Goal: Information Seeking & Learning: Find specific page/section

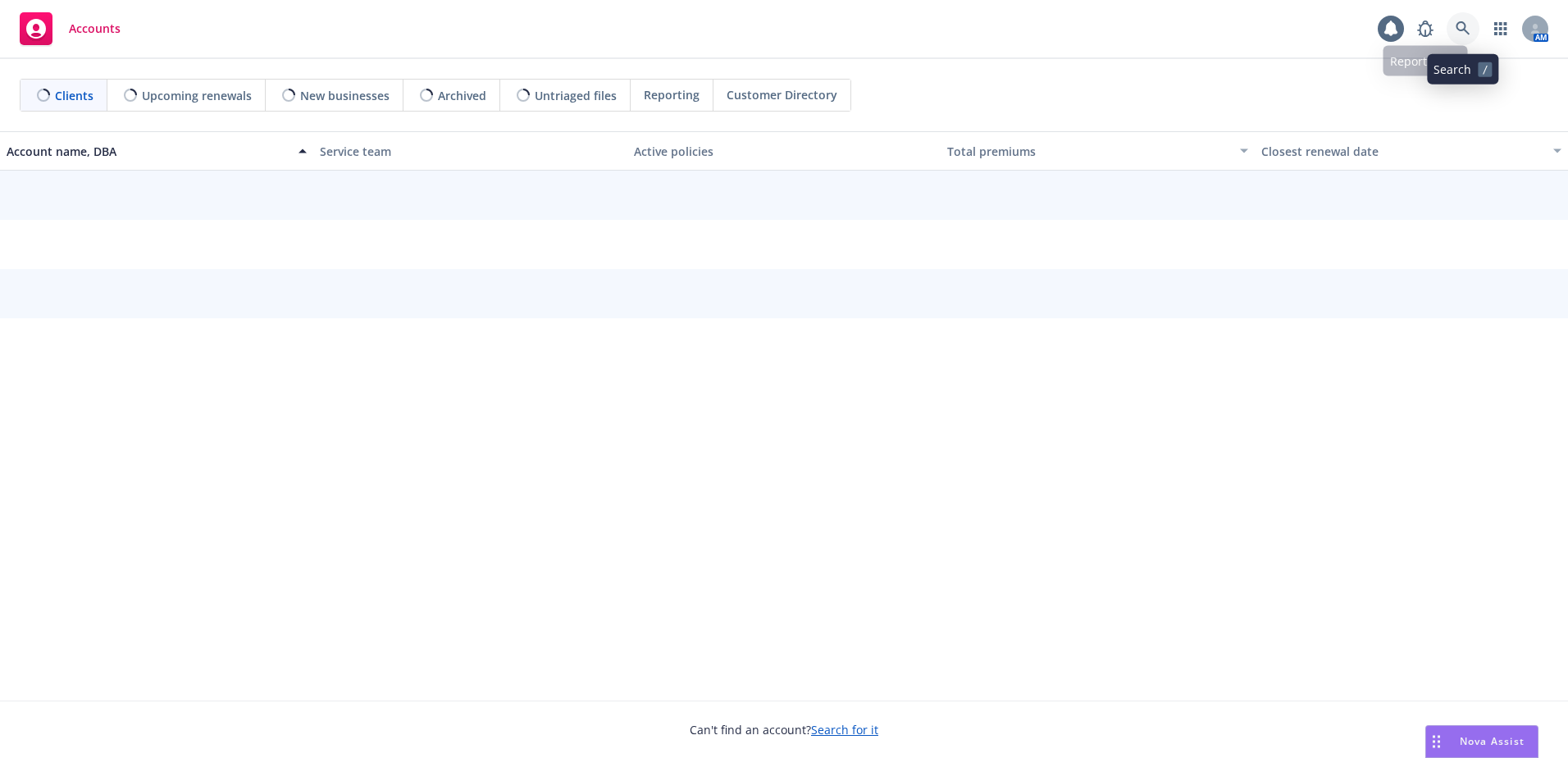
click at [1457, 28] on icon at bounding box center [1463, 29] width 14 height 14
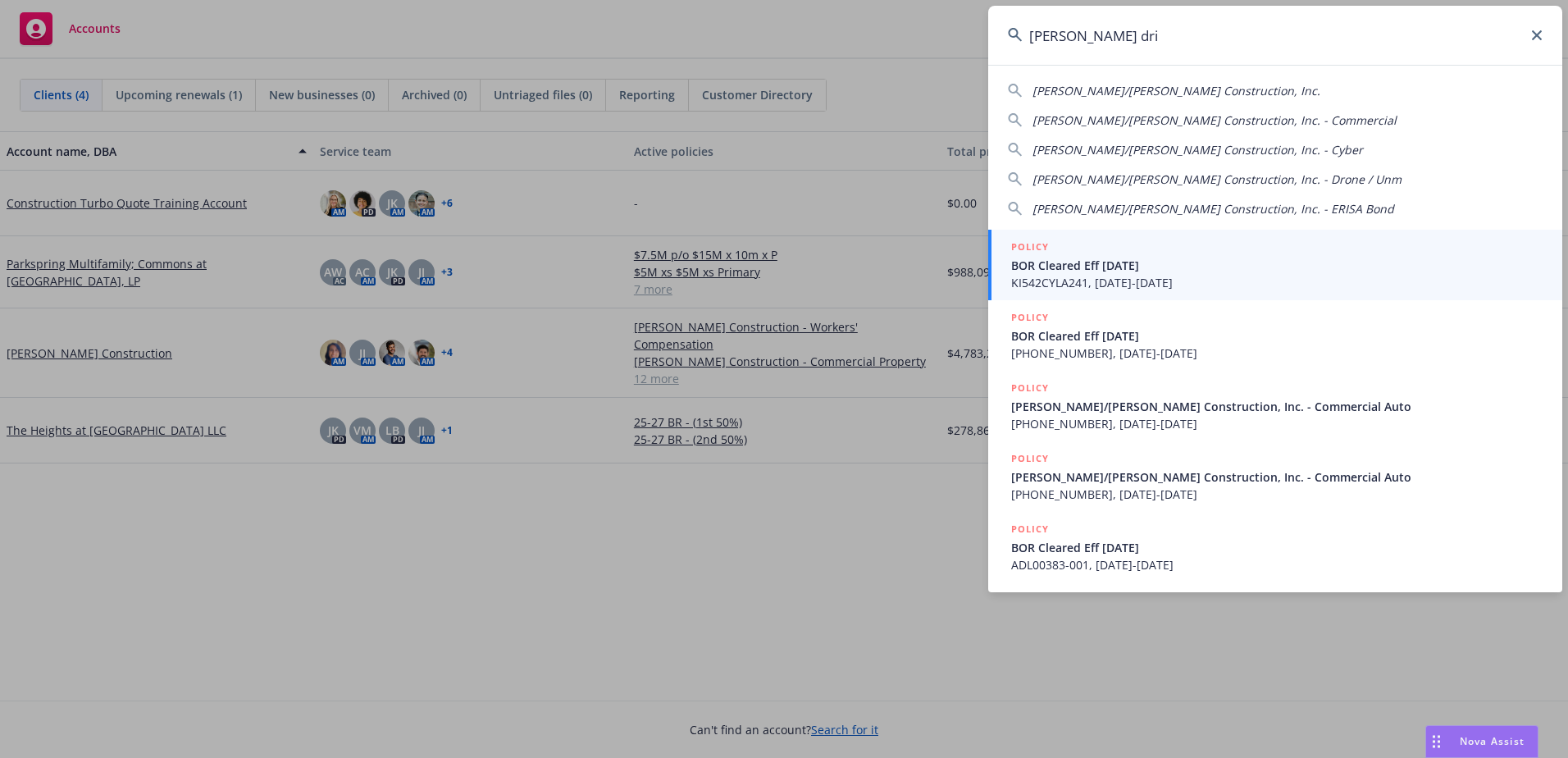
click at [1113, 90] on span "[PERSON_NAME]/[PERSON_NAME] Construction, Inc." at bounding box center [1175, 90] width 288 height 15
type input "[PERSON_NAME]/[PERSON_NAME] Construction, Inc."
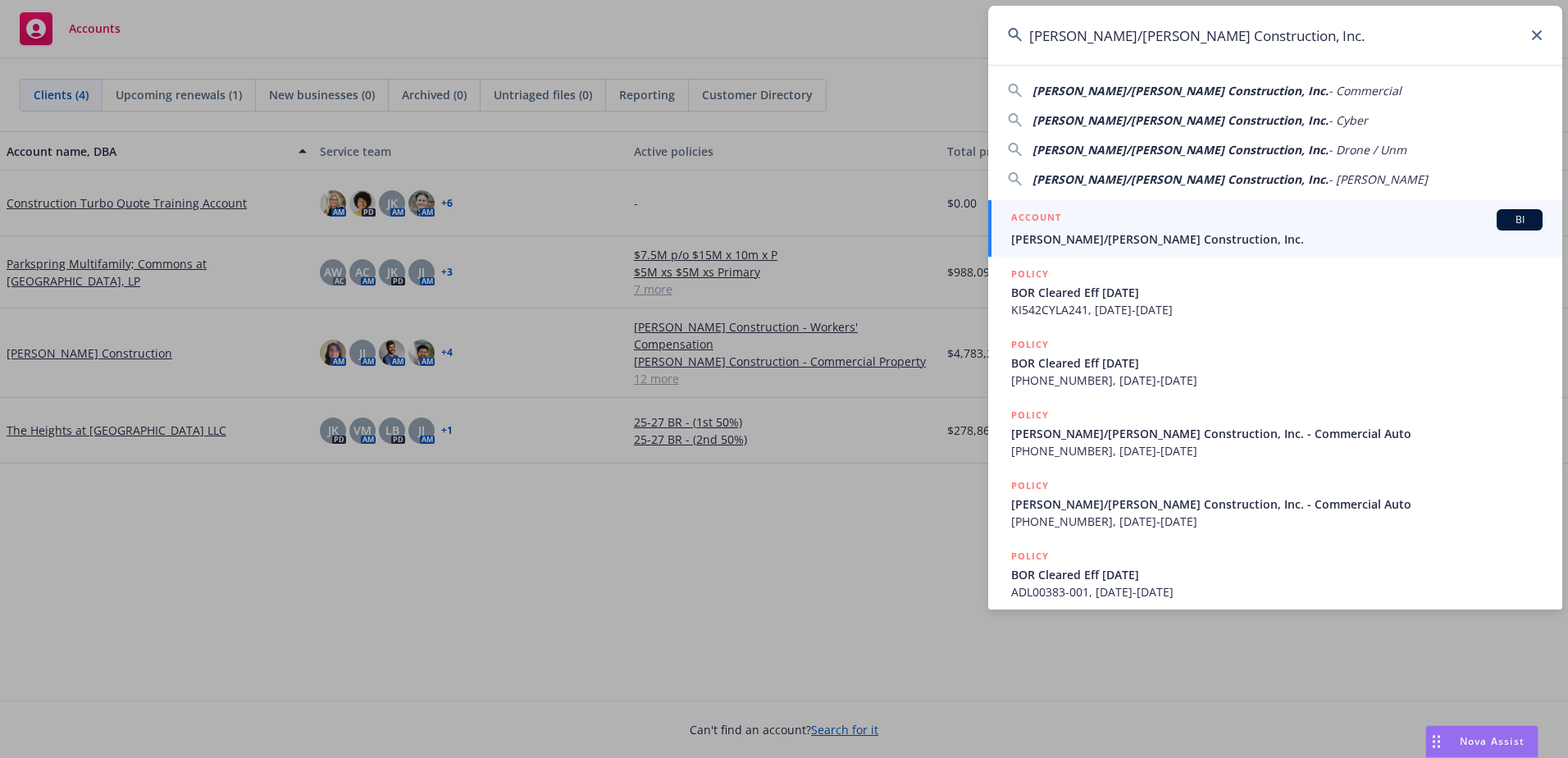
click at [1227, 227] on div "ACCOUNT BI" at bounding box center [1276, 220] width 532 height 21
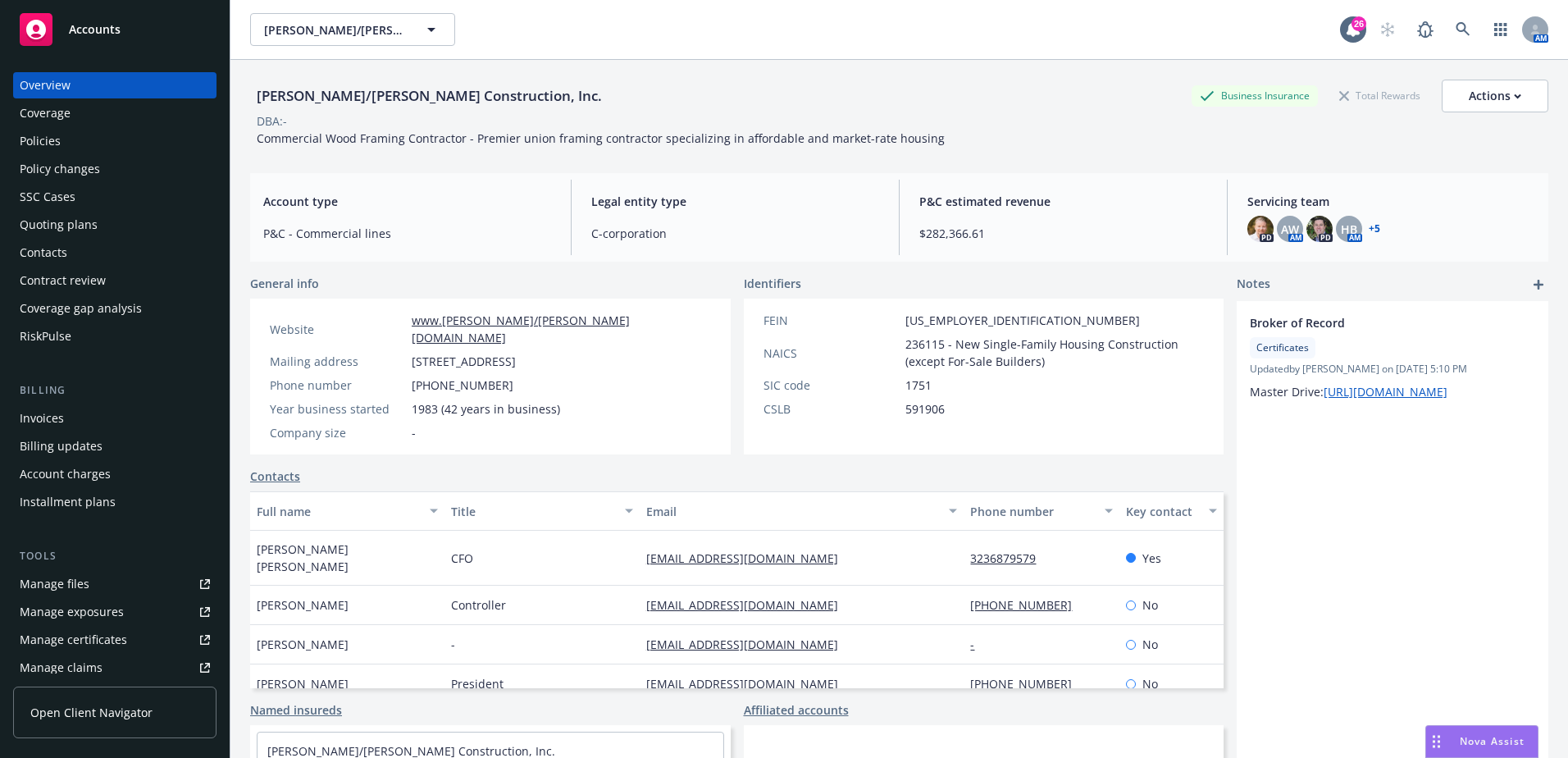
click at [88, 145] on div "Policies" at bounding box center [115, 141] width 191 height 26
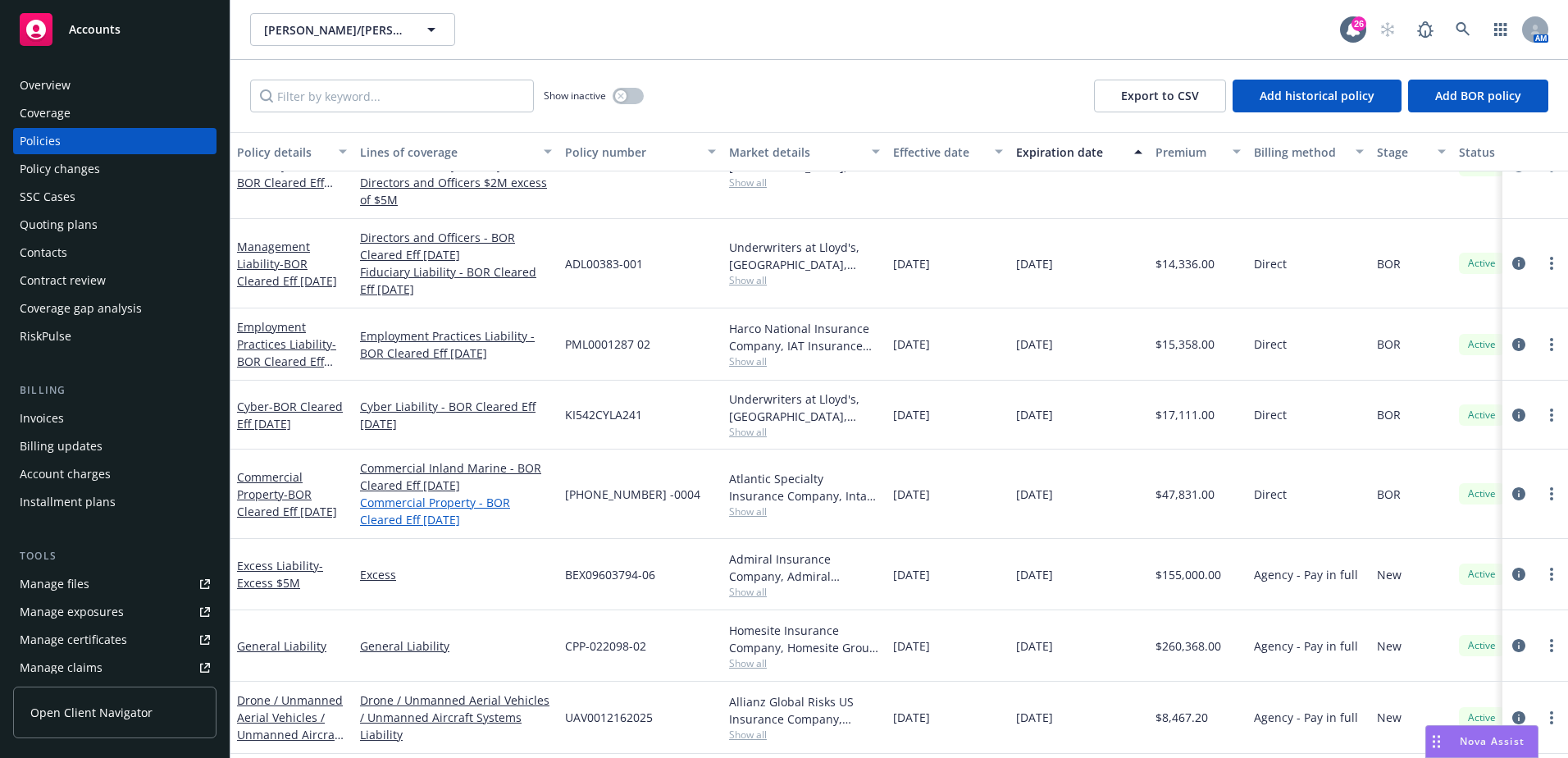
scroll to position [164, 0]
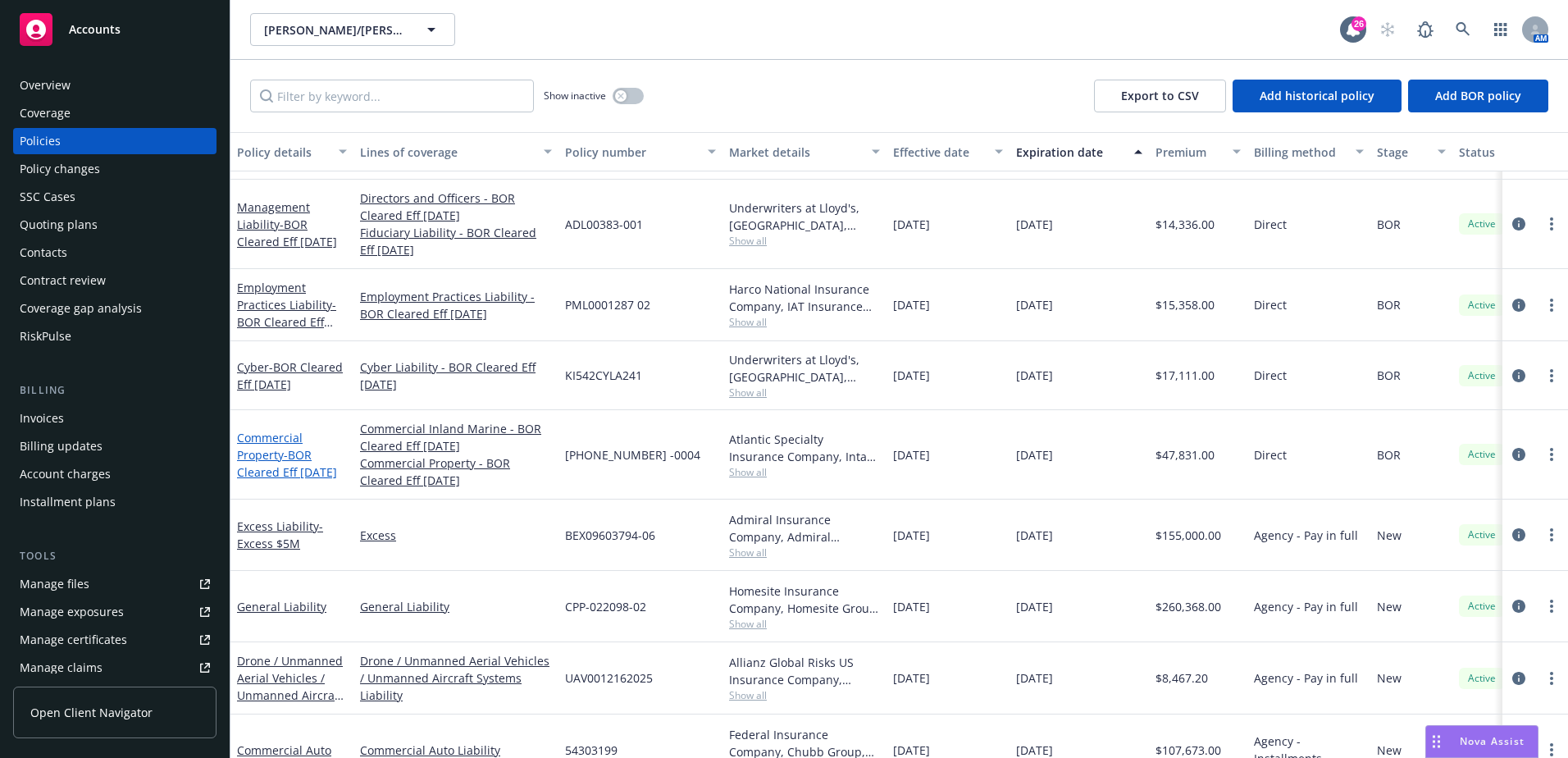
click at [288, 447] on span "- BOR Cleared Eff [DATE]" at bounding box center [287, 463] width 100 height 33
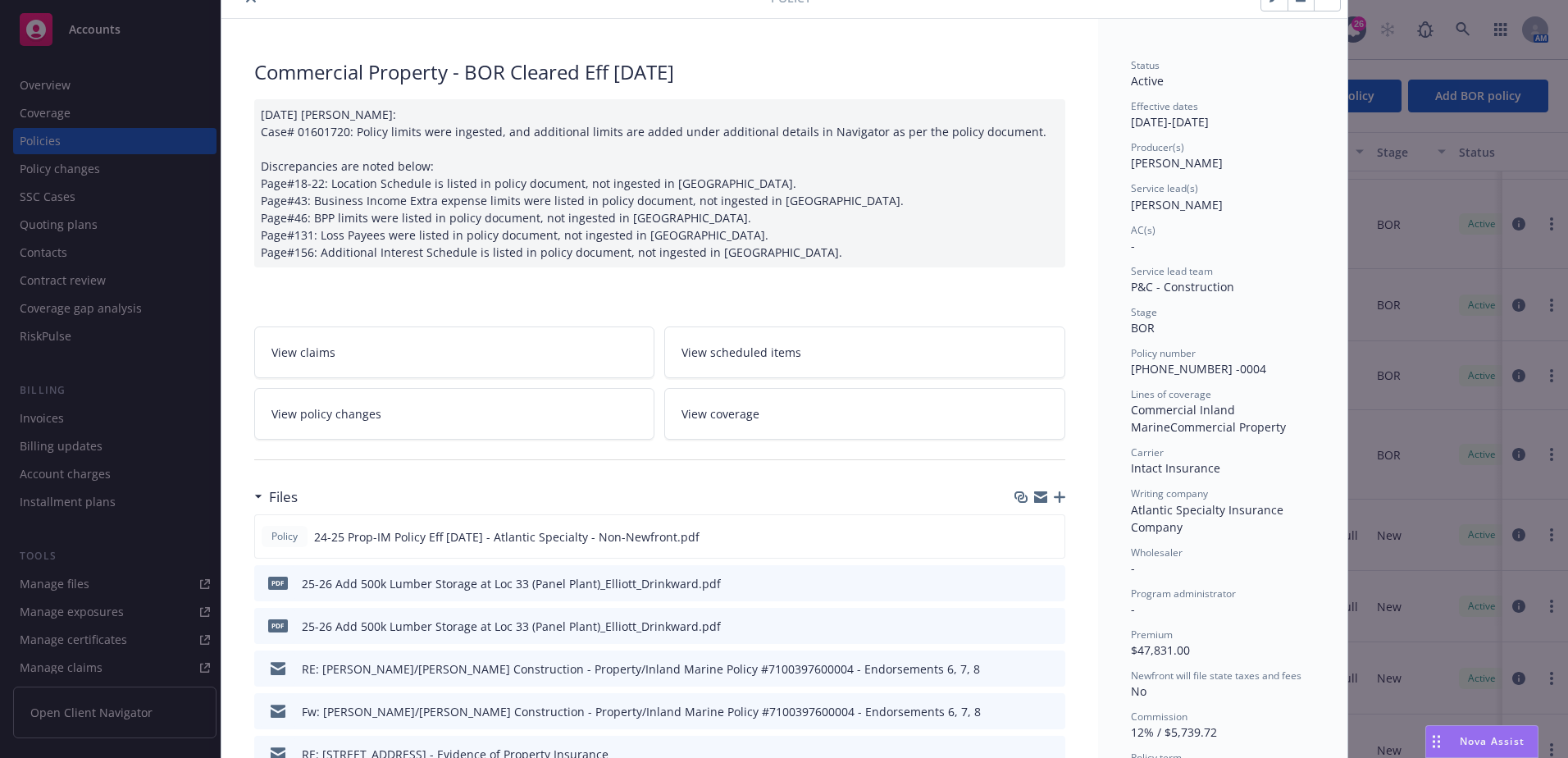
scroll to position [164, 0]
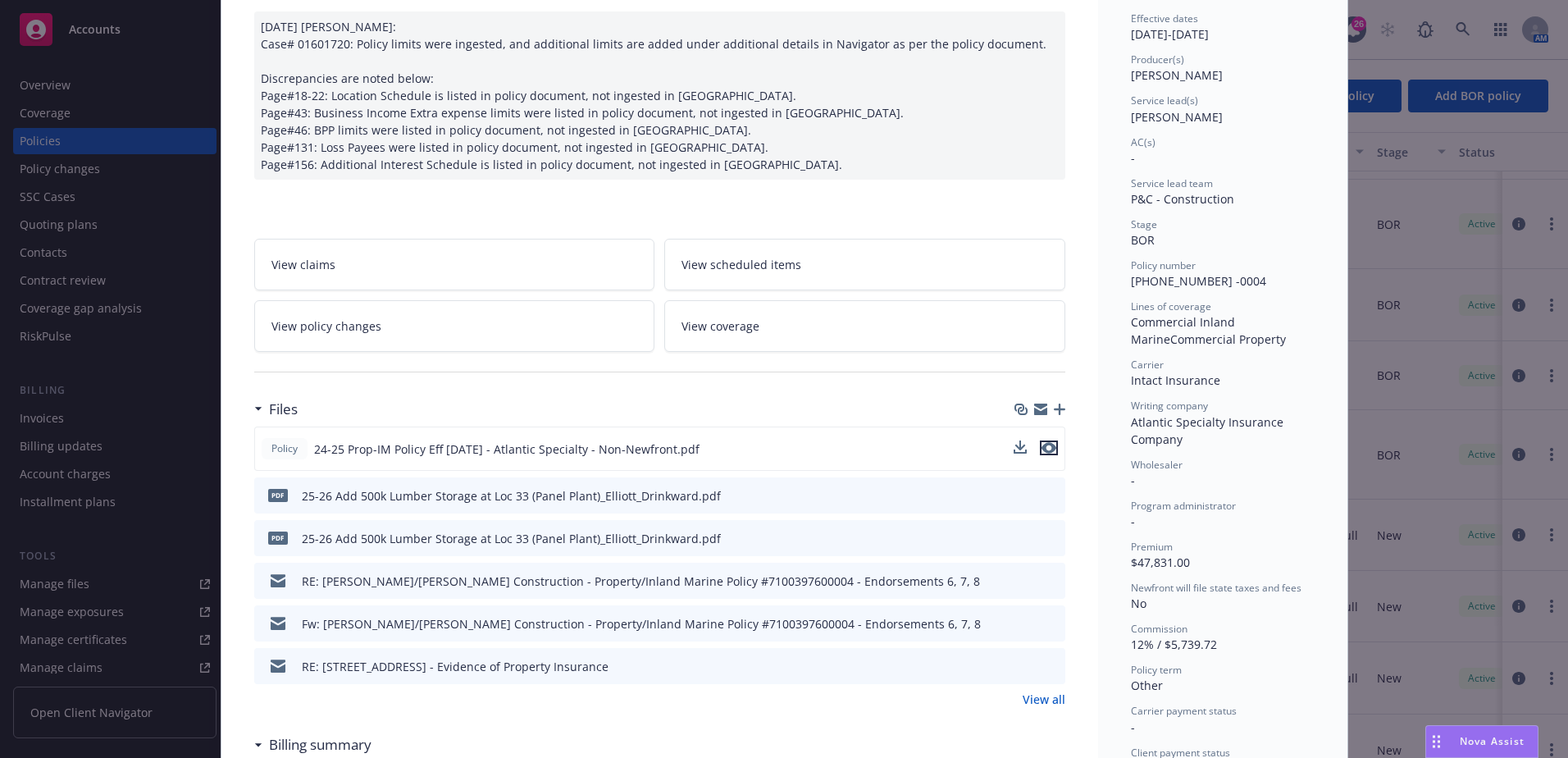
click at [1047, 448] on icon "preview file" at bounding box center [1049, 447] width 15 height 12
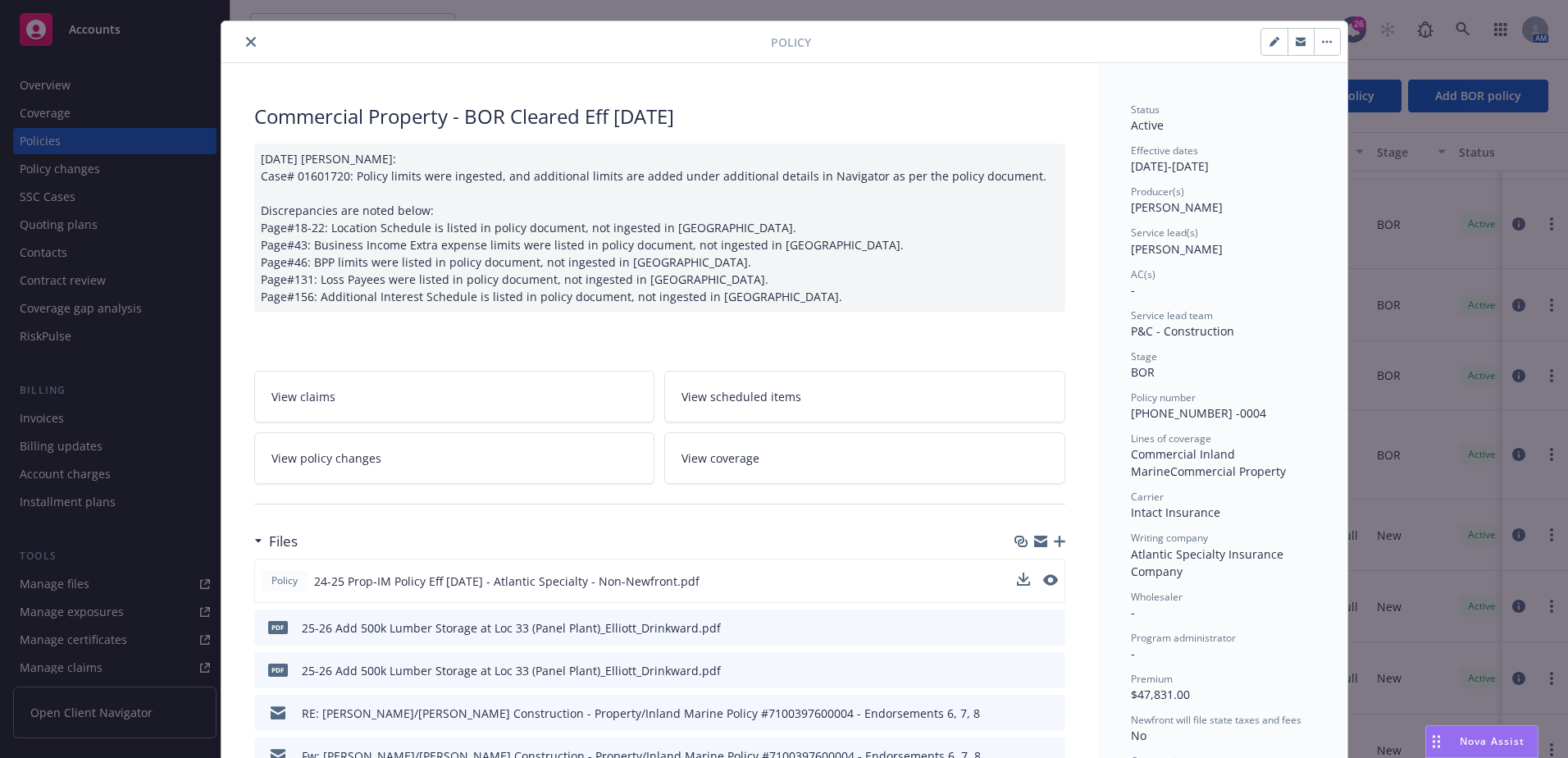
scroll to position [0, 0]
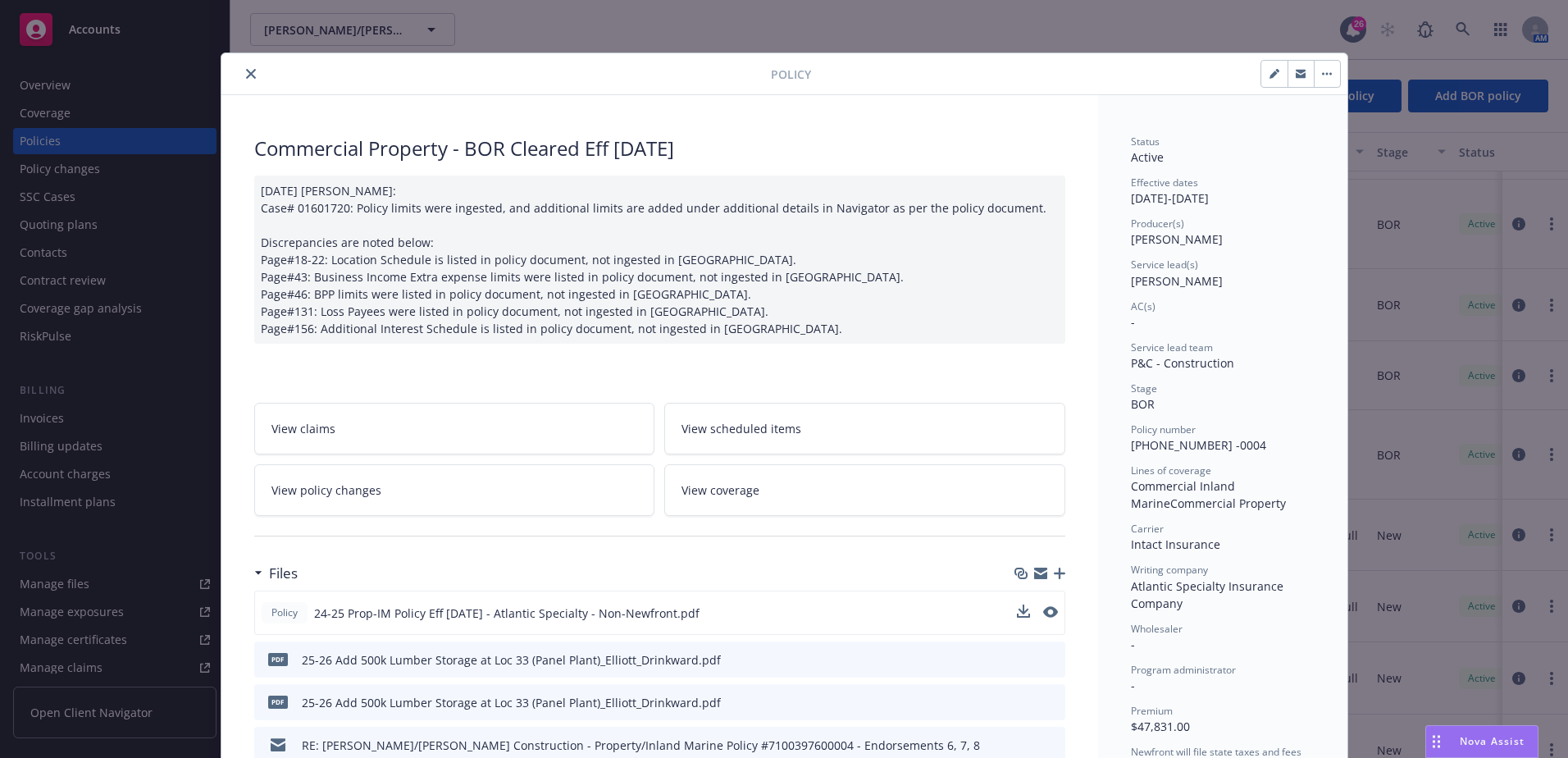
click at [246, 68] on button "close" at bounding box center [251, 74] width 20 height 20
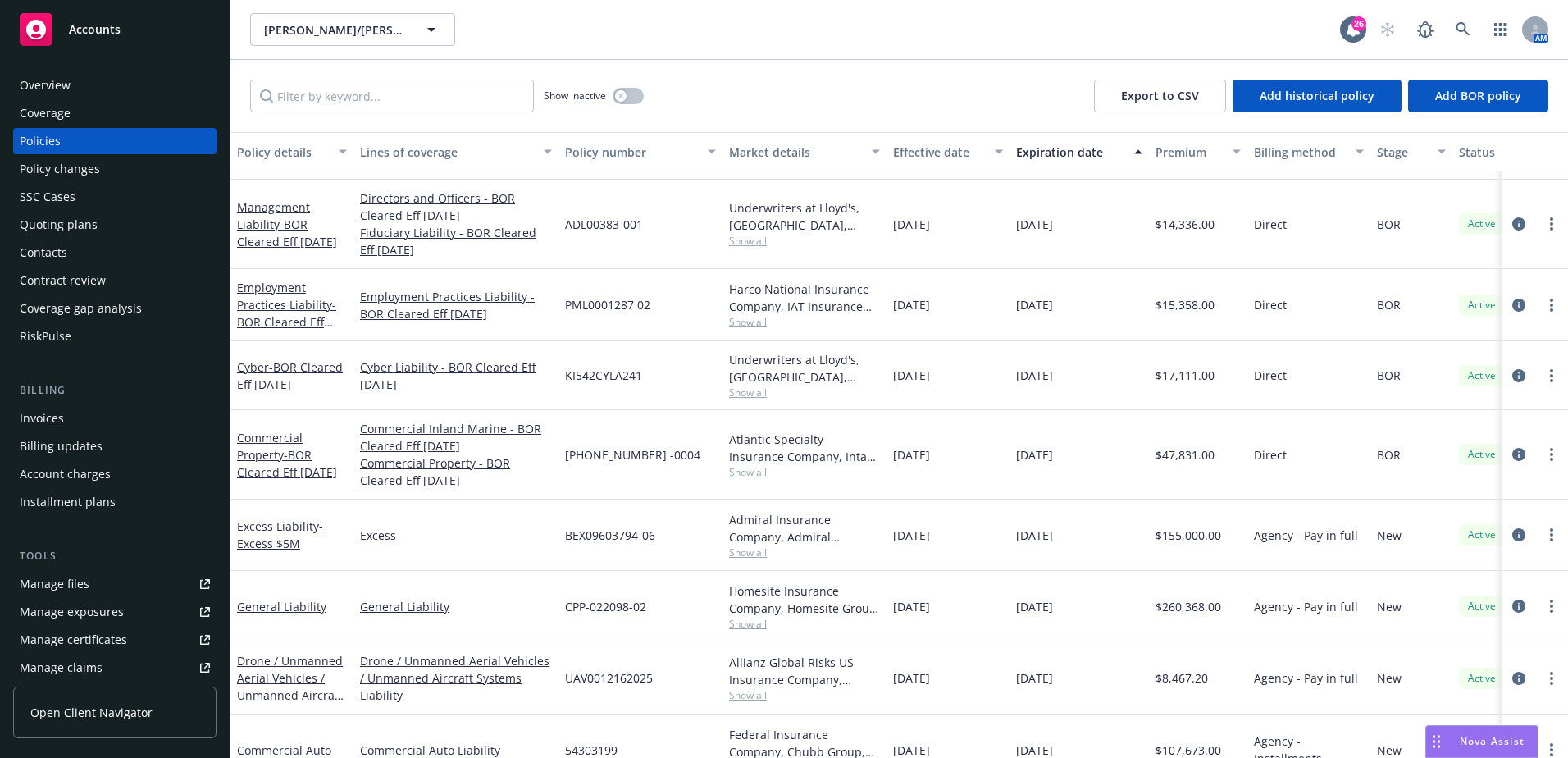
click at [95, 86] on div "Overview" at bounding box center [115, 85] width 191 height 26
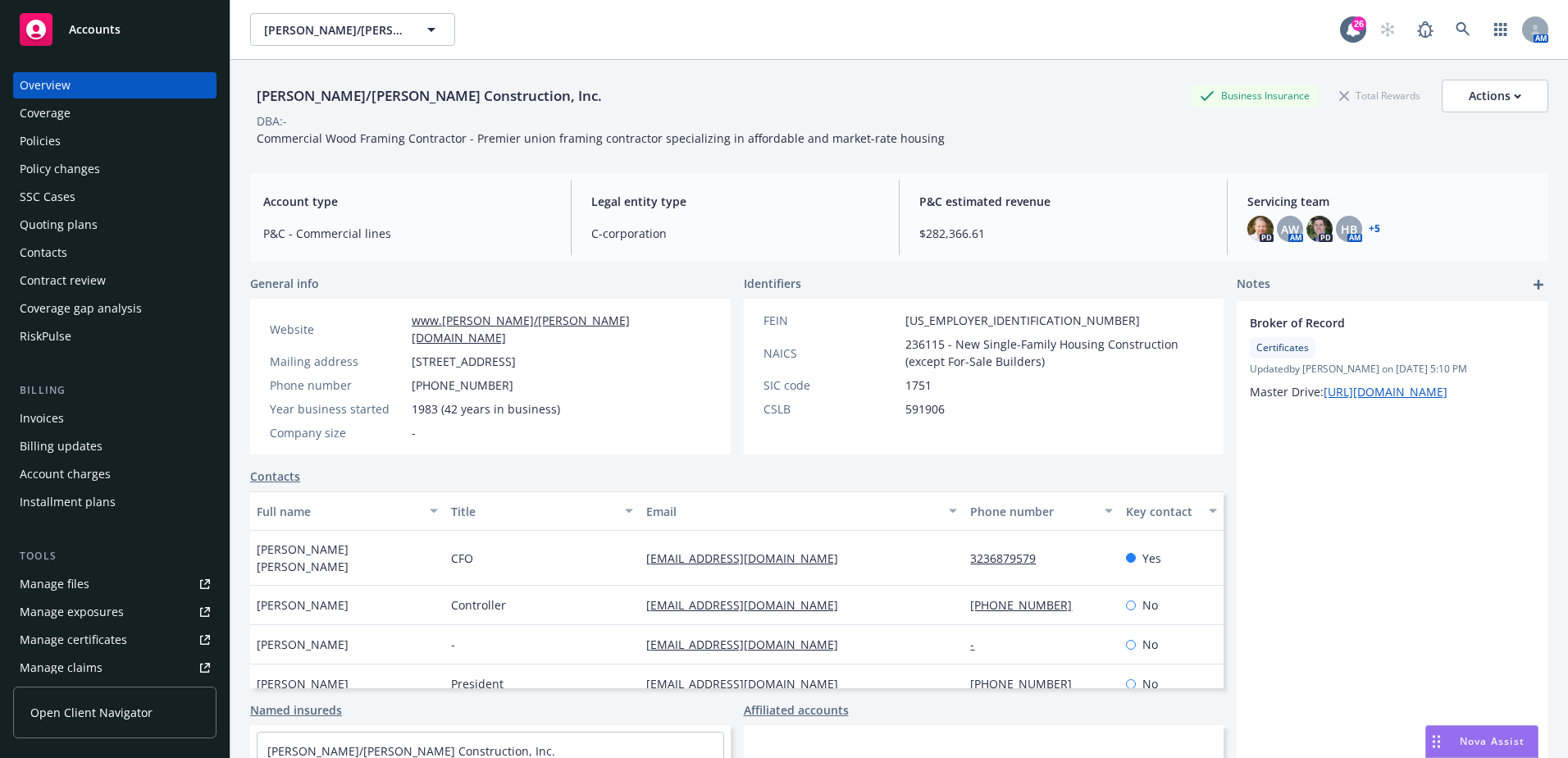
click at [102, 108] on div "Coverage" at bounding box center [115, 112] width 191 height 26
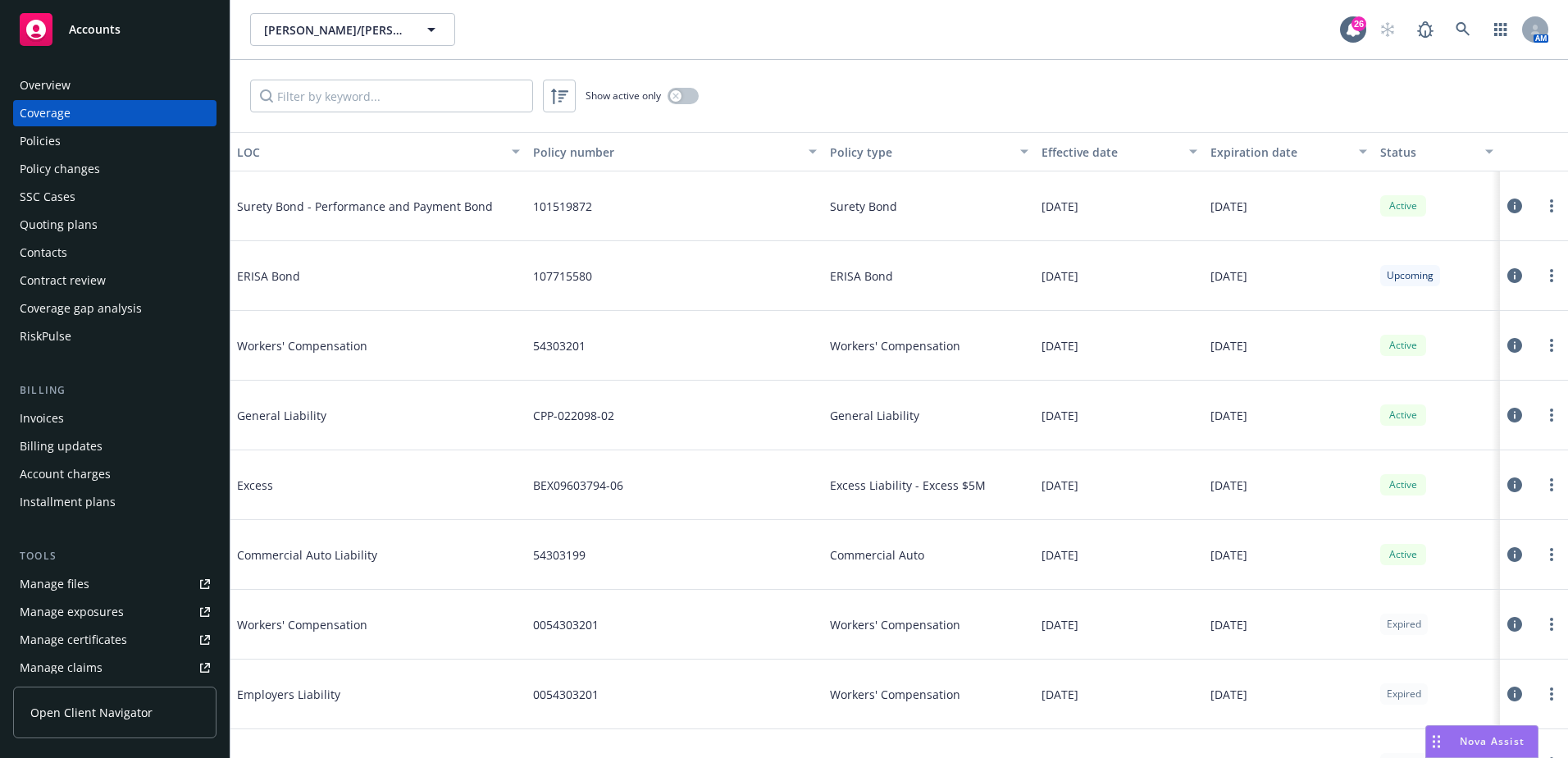
click at [106, 89] on div "Overview" at bounding box center [115, 85] width 191 height 26
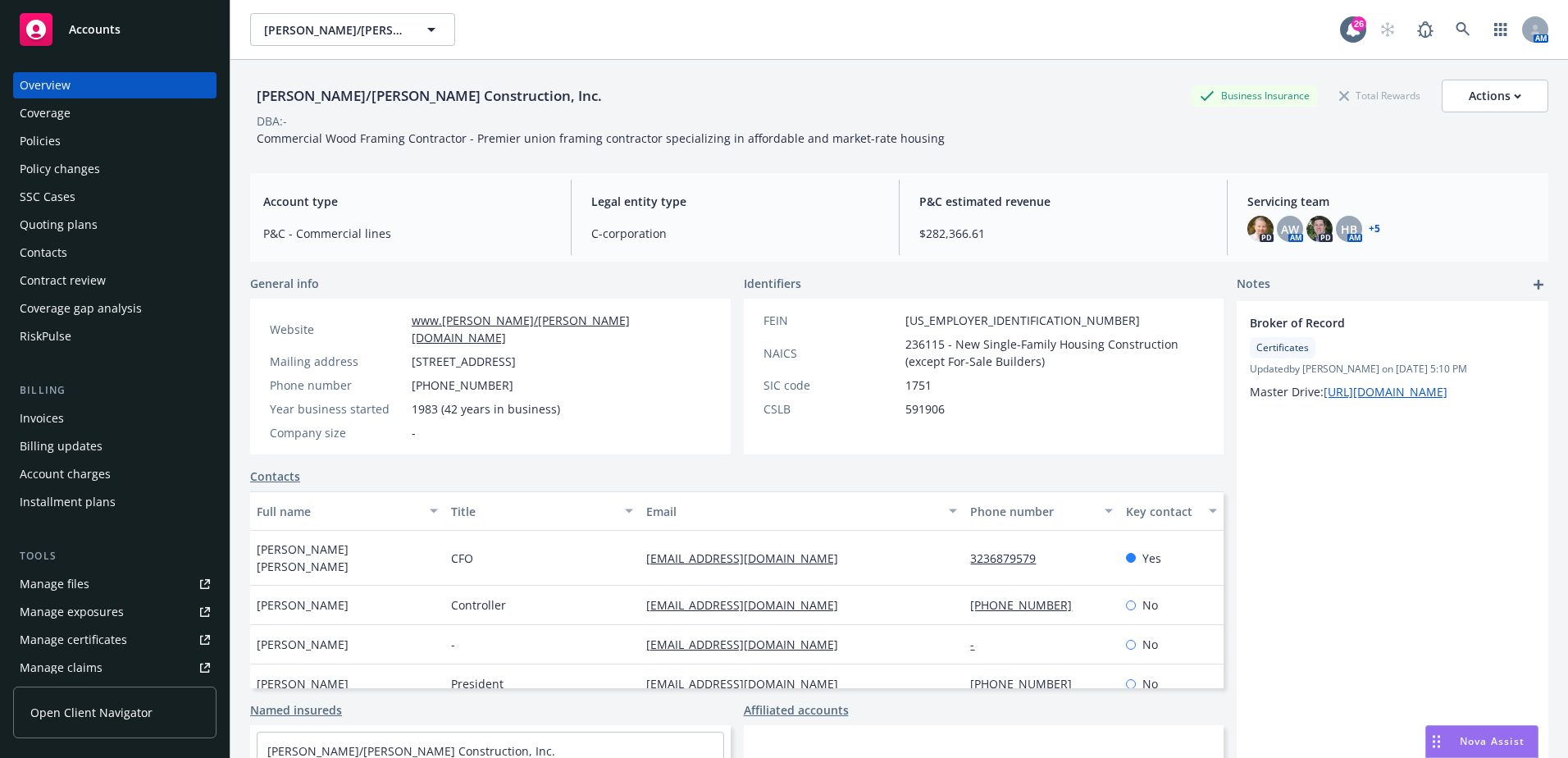
click at [107, 143] on div "Policies" at bounding box center [115, 141] width 191 height 26
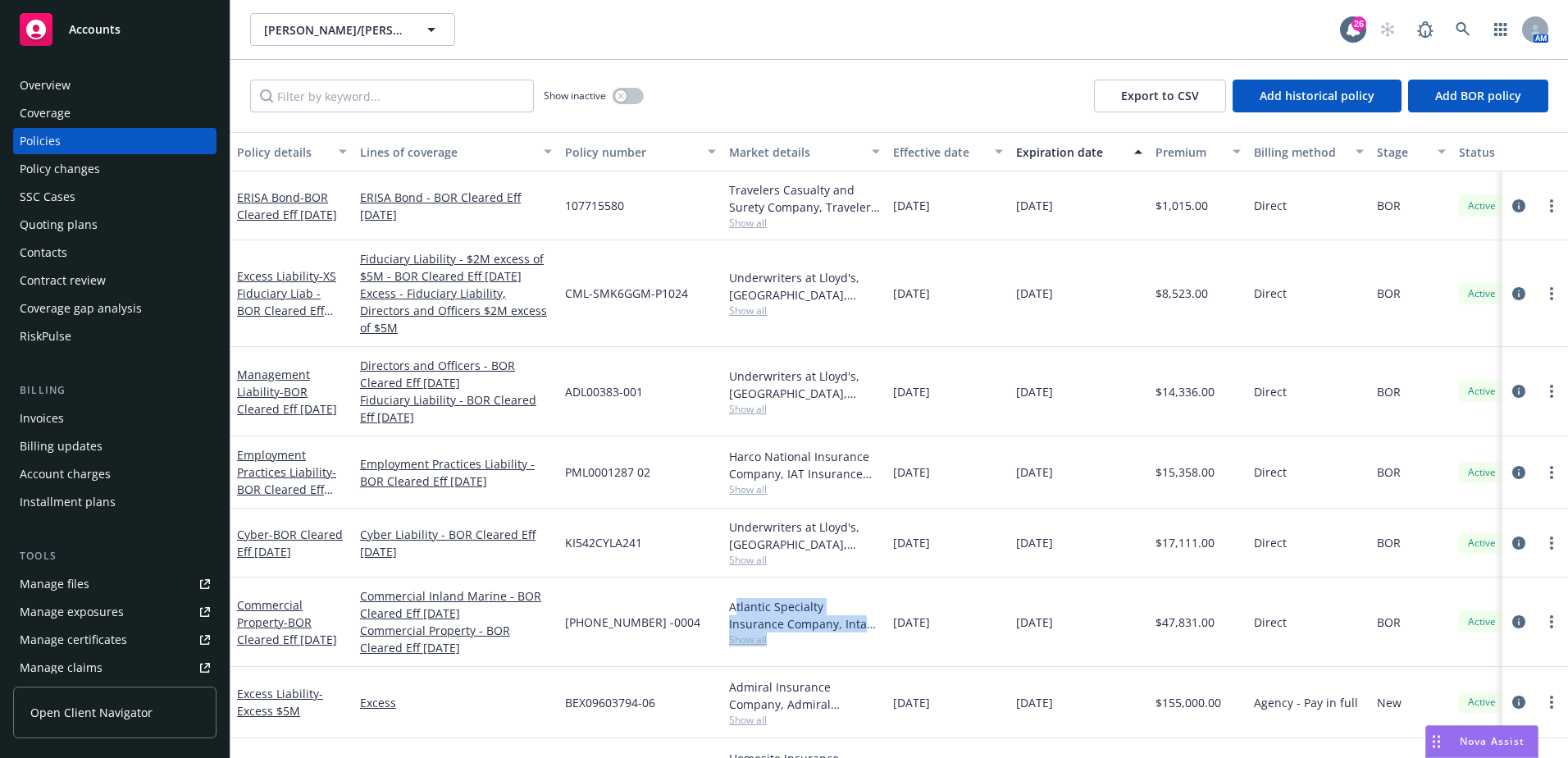
drag, startPoint x: 735, startPoint y: 592, endPoint x: 873, endPoint y: 627, distance: 142.4
click at [873, 627] on div "Atlantic Specialty Insurance Company, Intact Insurance Show all" at bounding box center [804, 622] width 150 height 48
click at [873, 632] on span "Show all" at bounding box center [804, 640] width 150 height 14
click at [927, 667] on div "[DATE]" at bounding box center [947, 703] width 123 height 71
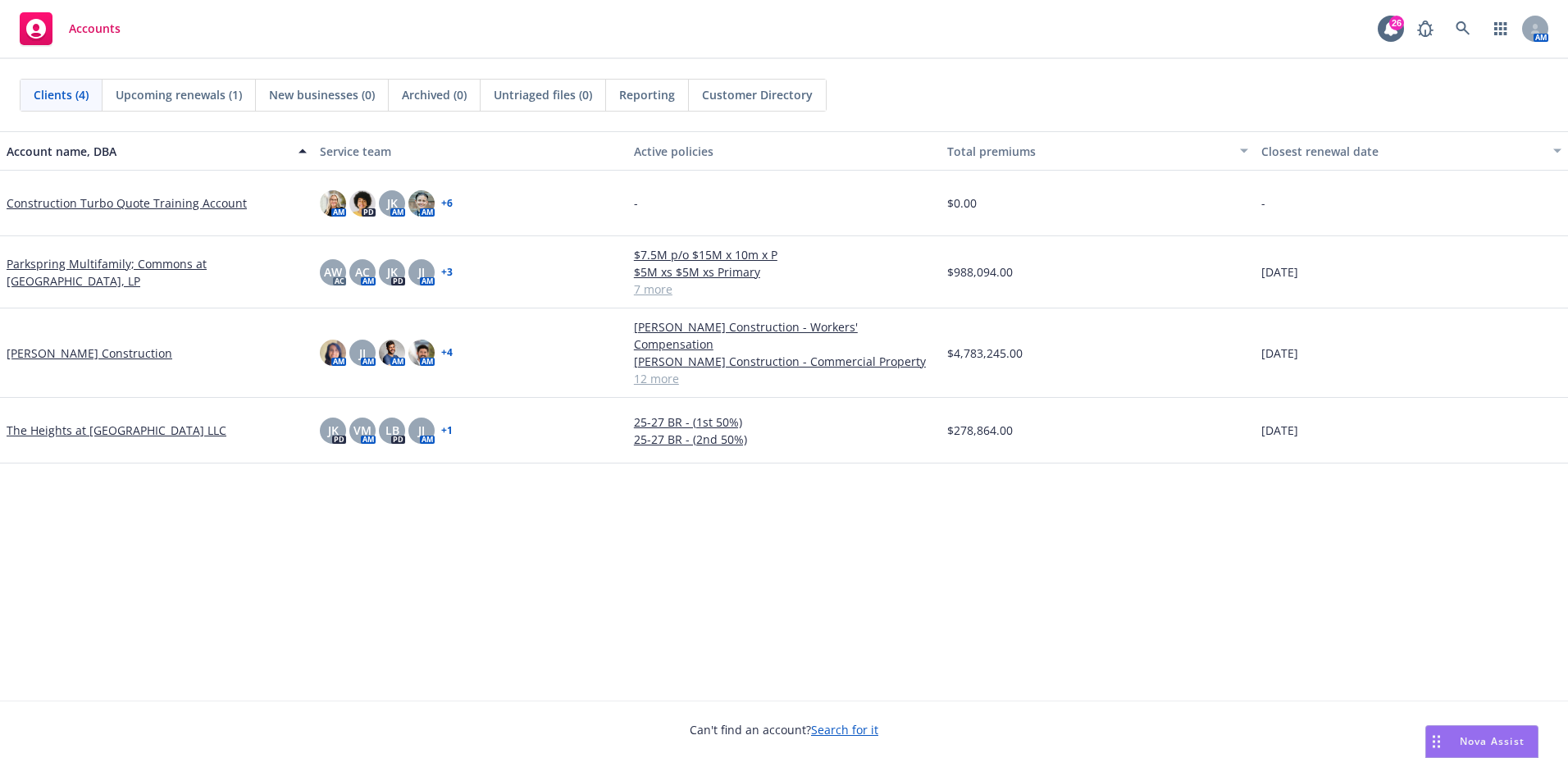
click at [659, 87] on span "Reporting" at bounding box center [646, 94] width 56 height 17
click at [1463, 26] on icon at bounding box center [1463, 29] width 15 height 15
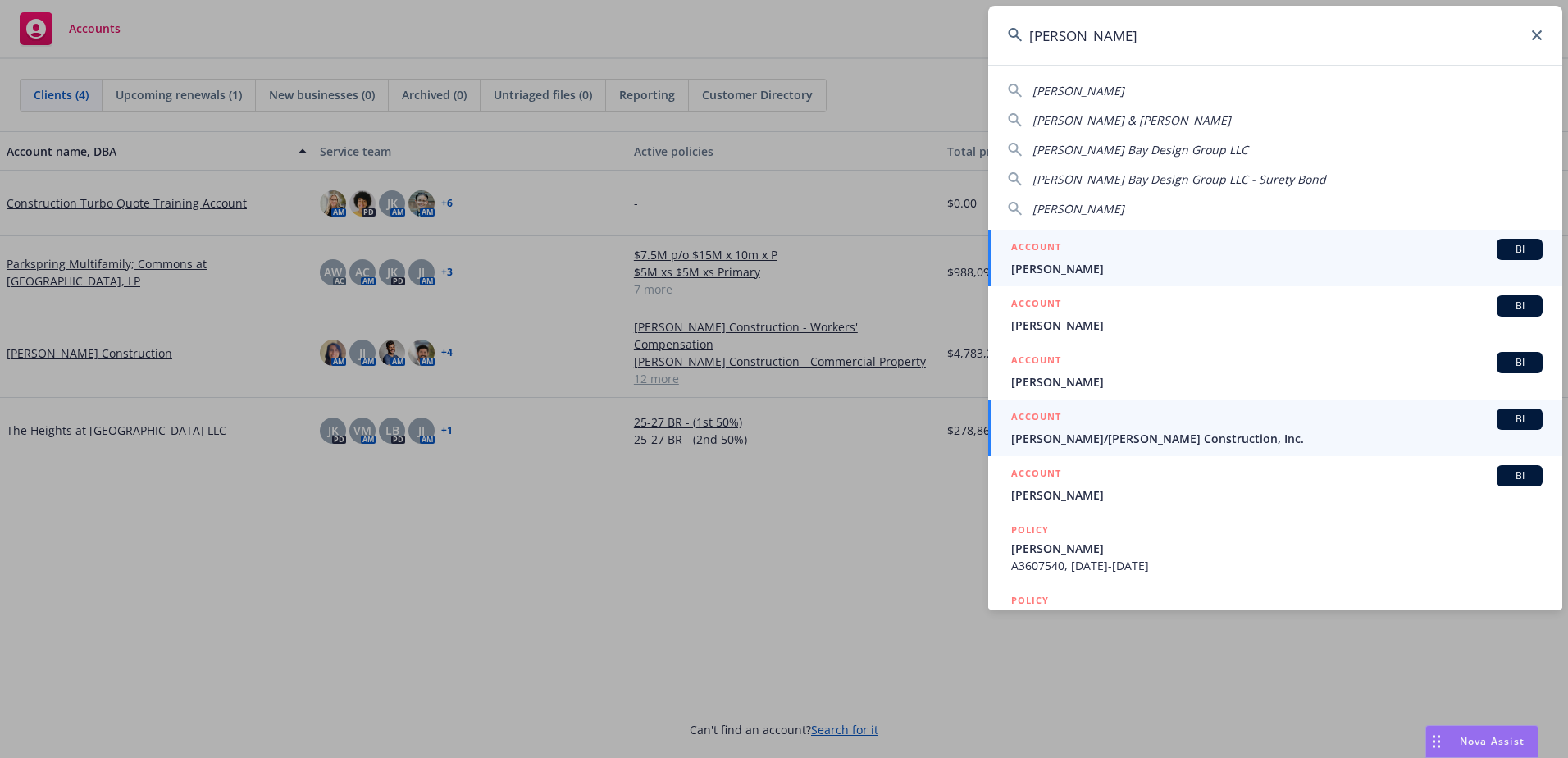
type input "[PERSON_NAME]"
click at [1175, 429] on div "ACCOUNT BI" at bounding box center [1276, 420] width 532 height 21
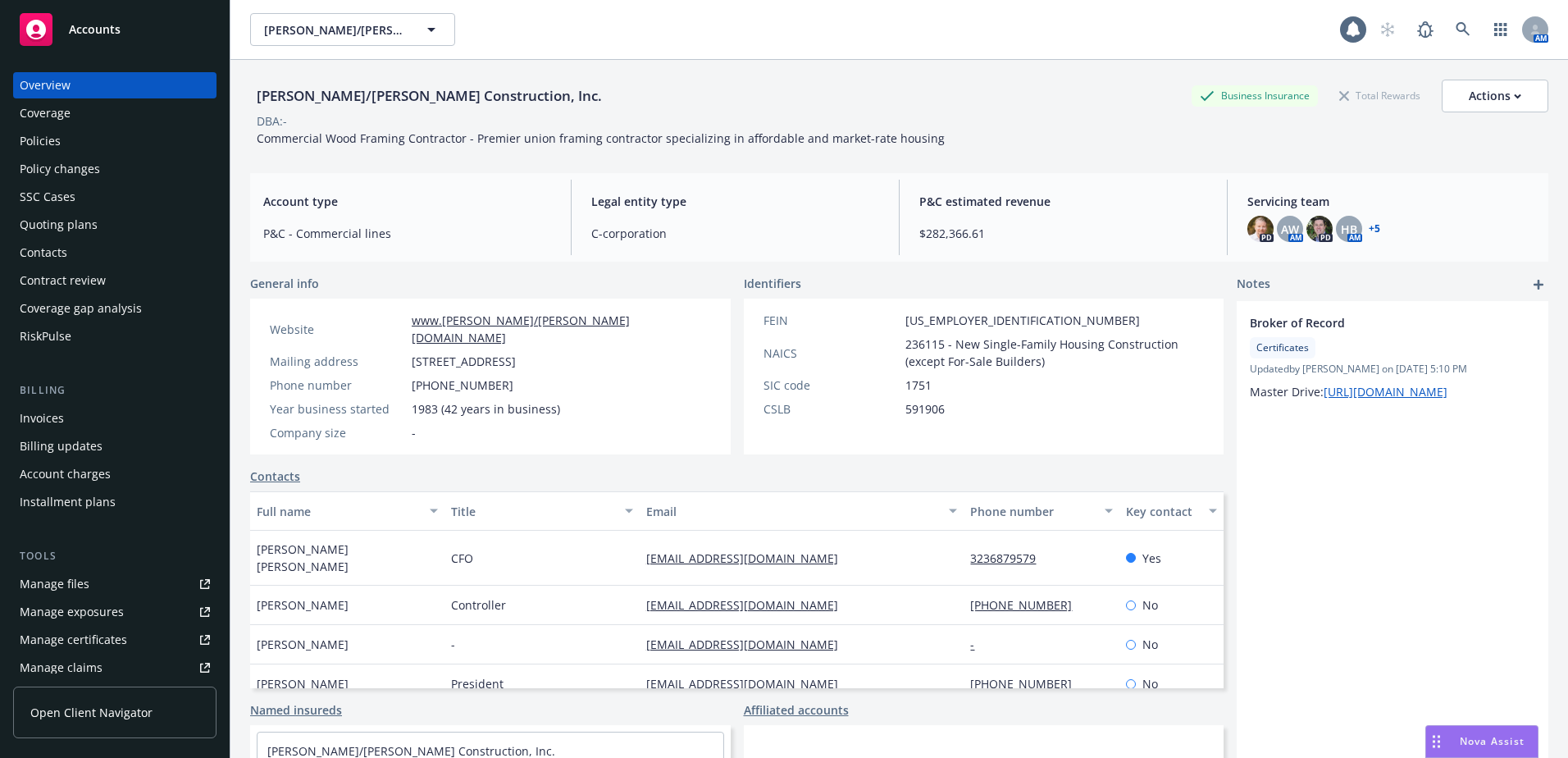
click at [116, 126] on div "Overview Coverage Policies Policy changes SSC Cases Quoting plans Contacts Cont…" at bounding box center [115, 210] width 203 height 277
click at [116, 143] on div "Policies" at bounding box center [115, 141] width 191 height 26
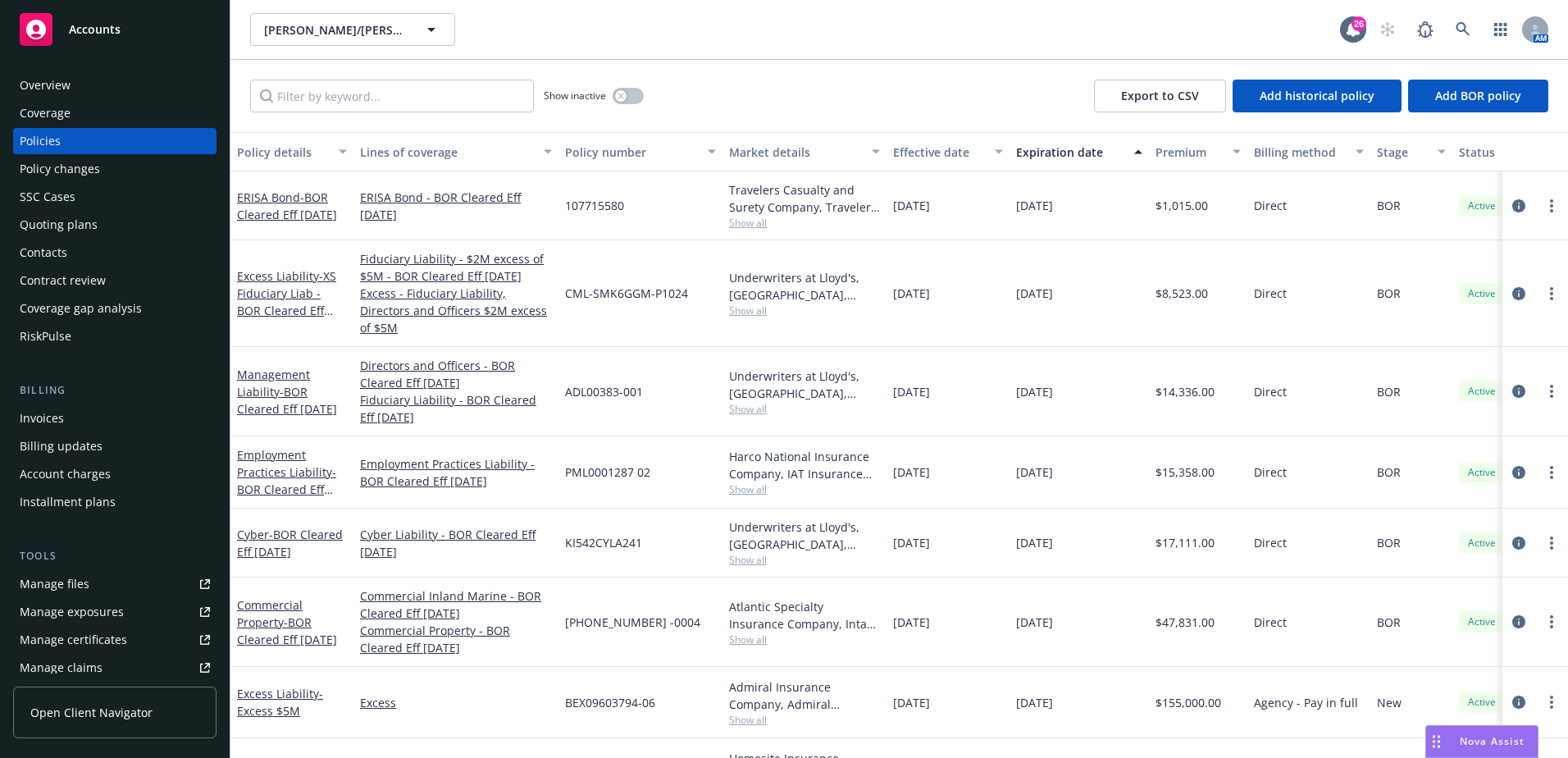
click at [1057, 156] on div "Expiration date" at bounding box center [1070, 151] width 109 height 17
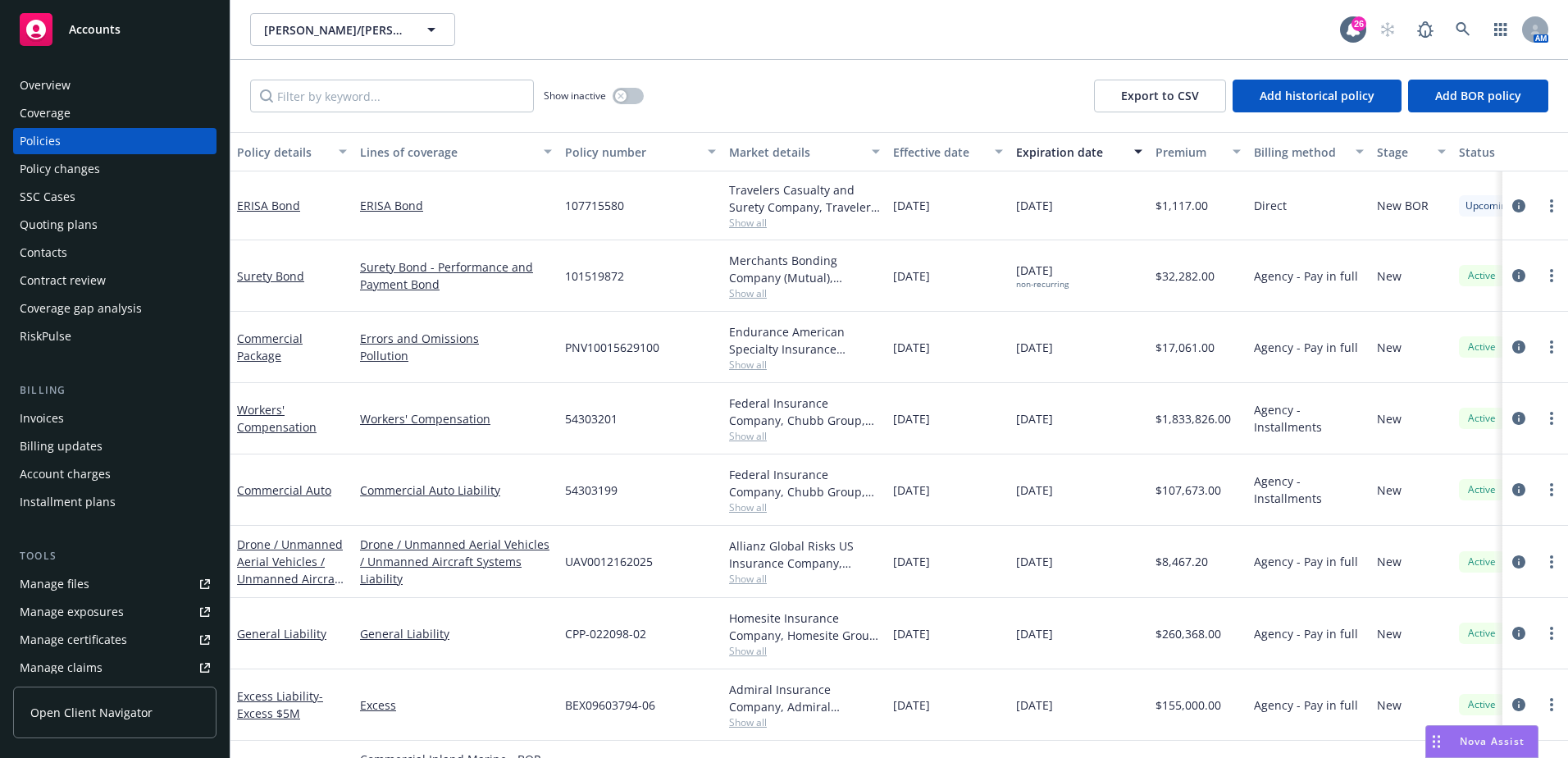
click at [1057, 156] on div "Expiration date" at bounding box center [1070, 151] width 109 height 17
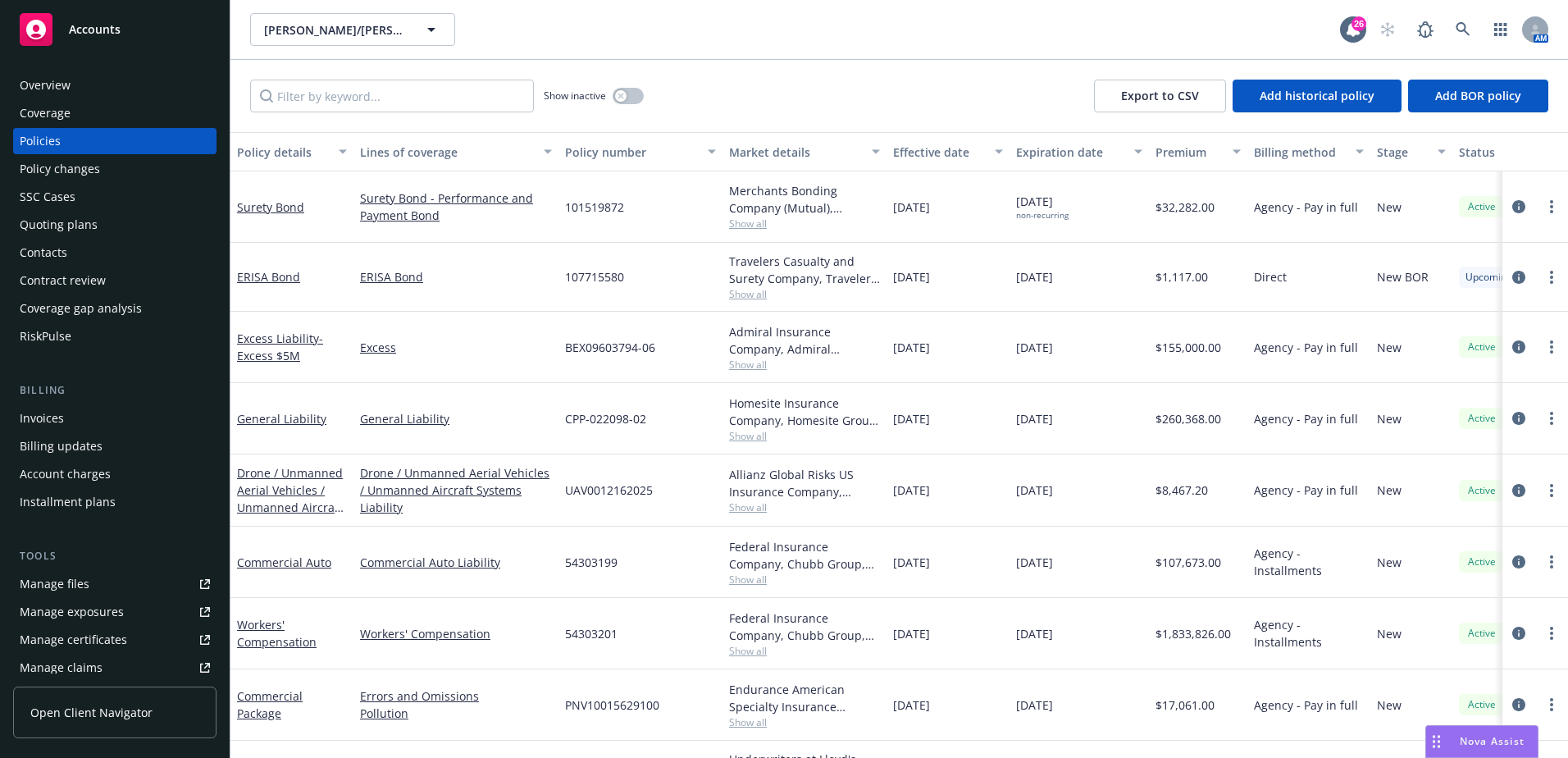
click at [1058, 149] on div "Expiration date" at bounding box center [1070, 151] width 109 height 17
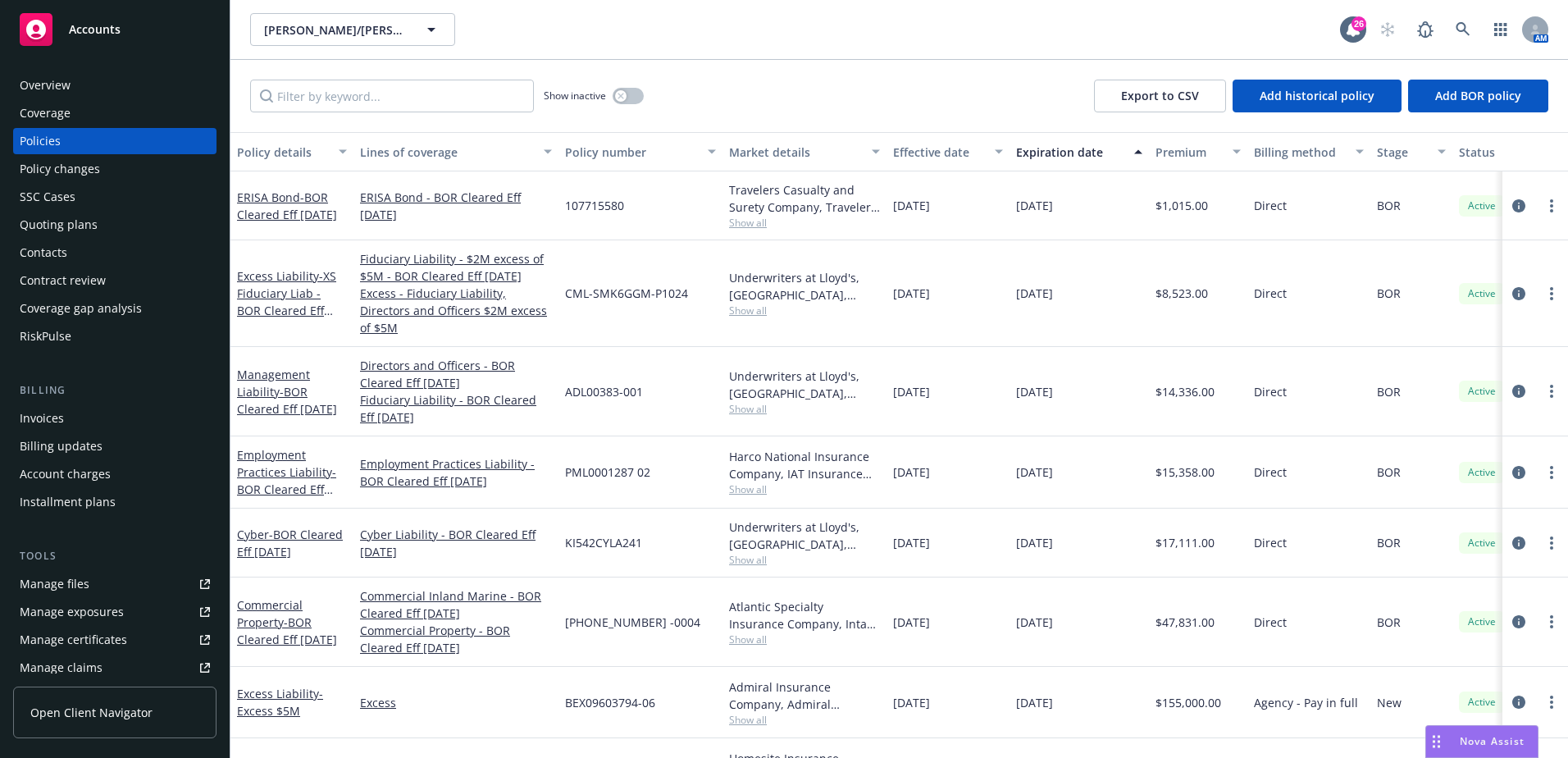
drag, startPoint x: 1101, startPoint y: 462, endPoint x: 233, endPoint y: 270, distance: 889.0
click at [233, 270] on div "ERISA Bond - BOR Cleared Eff 5/20/2025 ERISA Bond - BOR Cleared Eff 5/20/2025 1…" at bounding box center [1021, 630] width 1582 height 918
click at [997, 436] on div "[DATE]" at bounding box center [947, 472] width 123 height 72
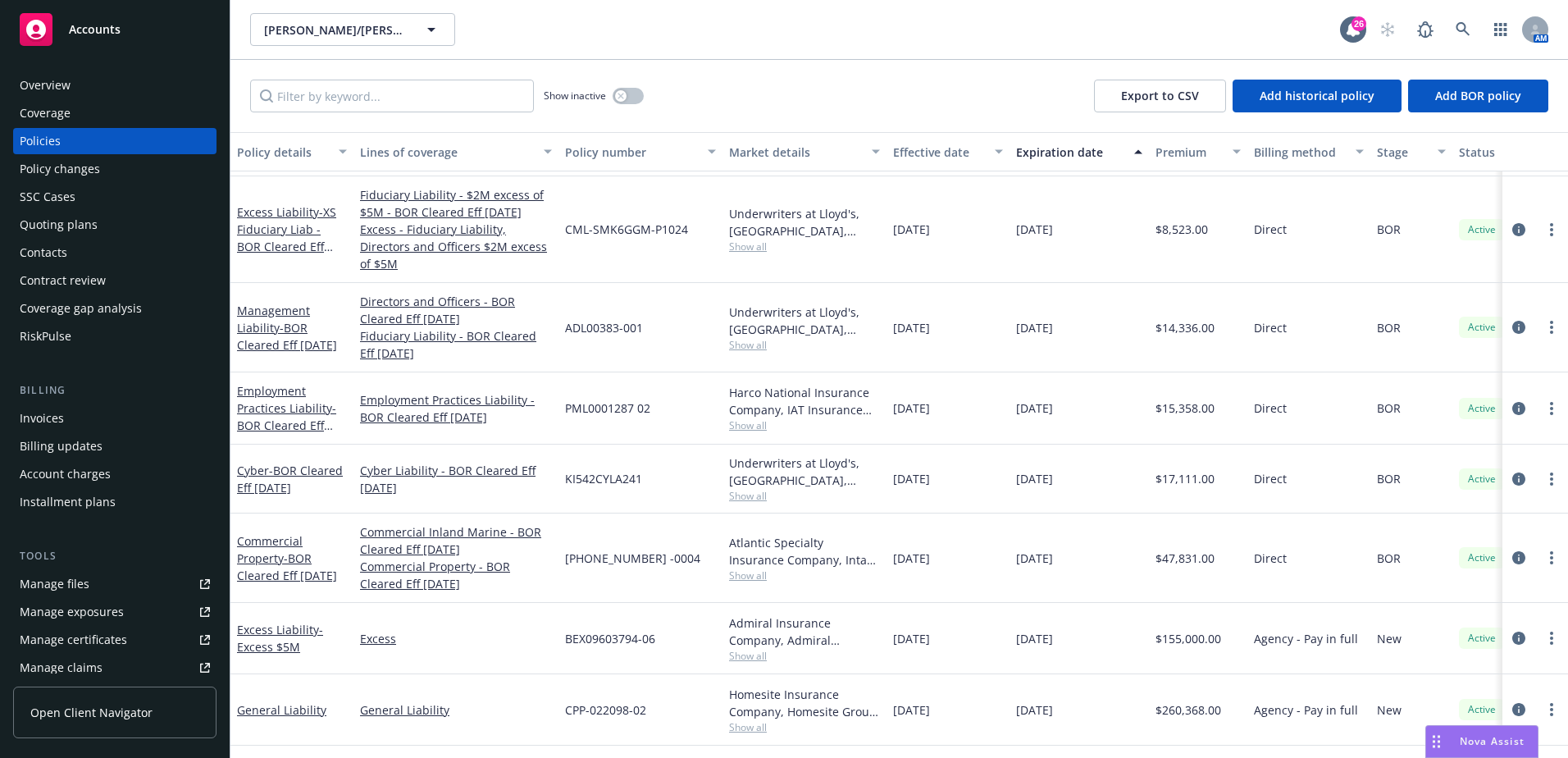
scroll to position [82, 0]
